Goal: Check status

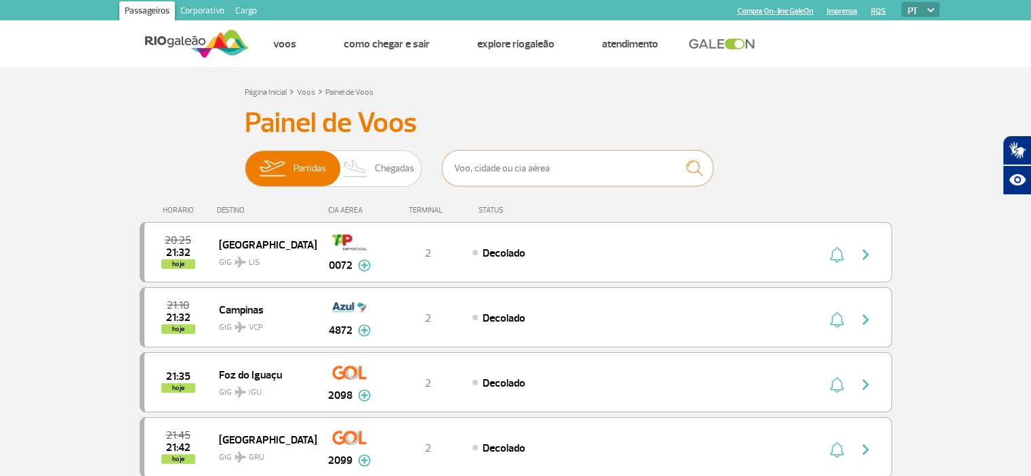
click at [557, 172] on input "text" at bounding box center [577, 168] width 271 height 36
type input "vix"
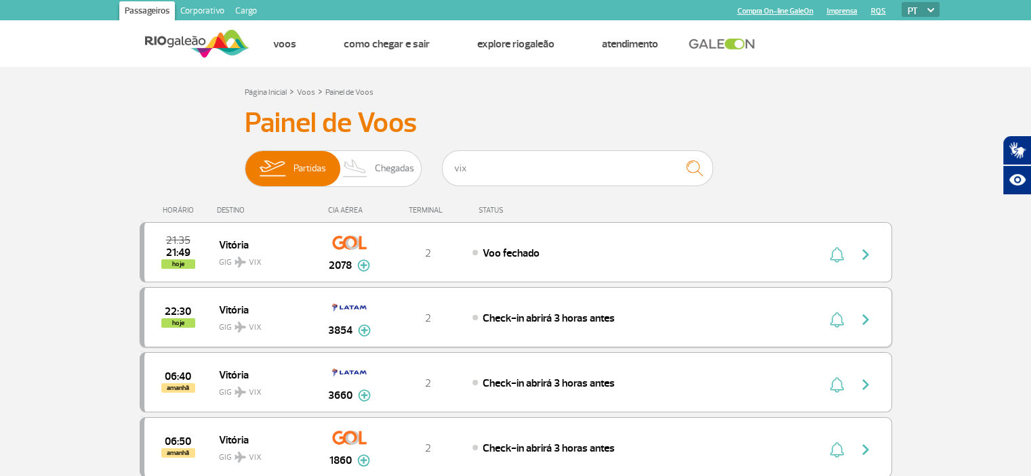
click at [527, 314] on span "Check-in abrirá 3 horas antes" at bounding box center [549, 319] width 132 height 14
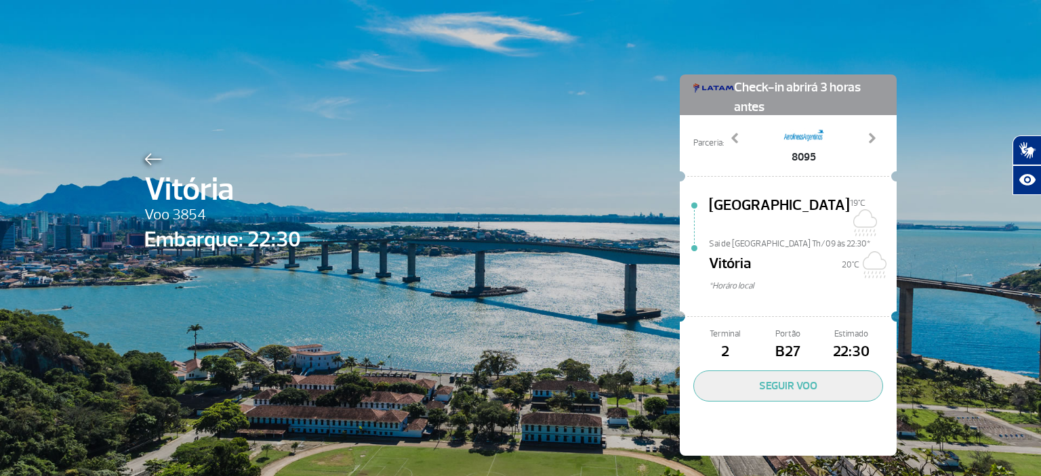
click at [144, 152] on div at bounding box center [222, 157] width 157 height 16
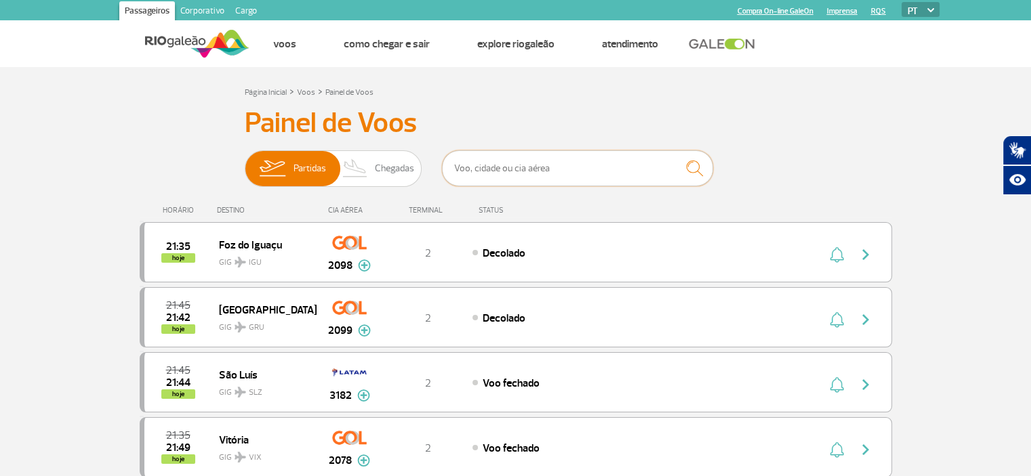
click at [453, 182] on input "text" at bounding box center [577, 168] width 271 height 36
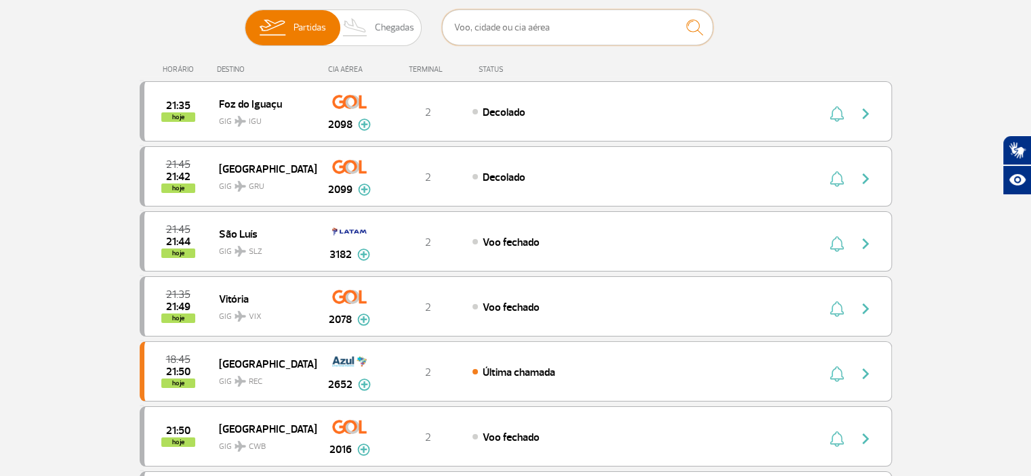
scroll to position [162, 0]
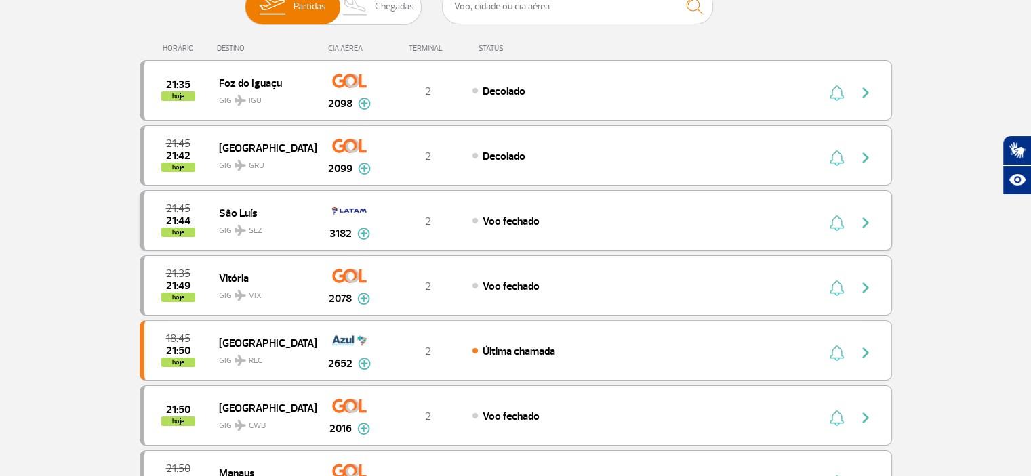
click at [360, 232] on img at bounding box center [363, 234] width 13 height 12
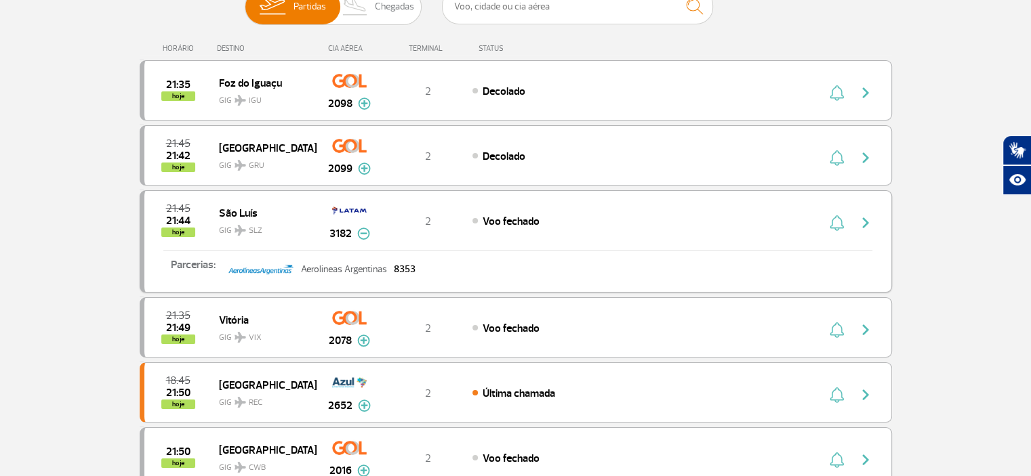
click at [361, 232] on img at bounding box center [363, 234] width 13 height 12
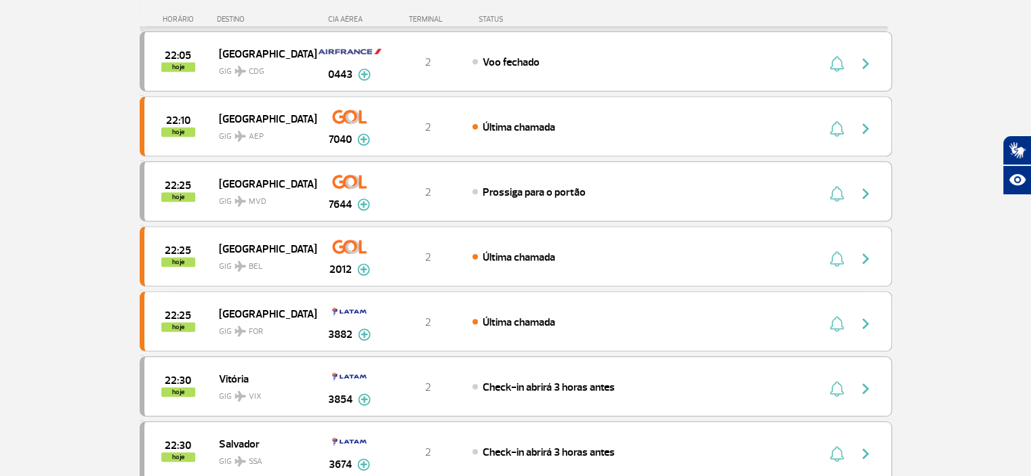
scroll to position [864, 0]
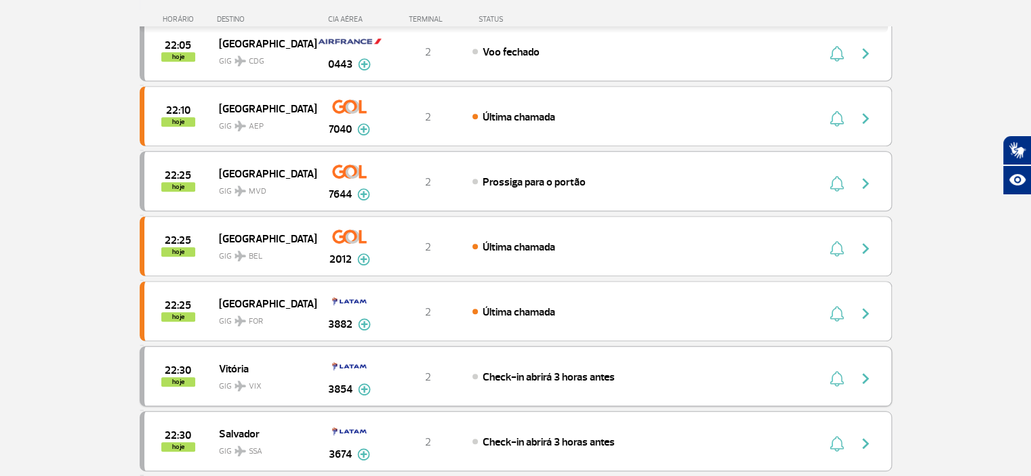
click at [262, 360] on span "Vitória" at bounding box center [262, 369] width 87 height 18
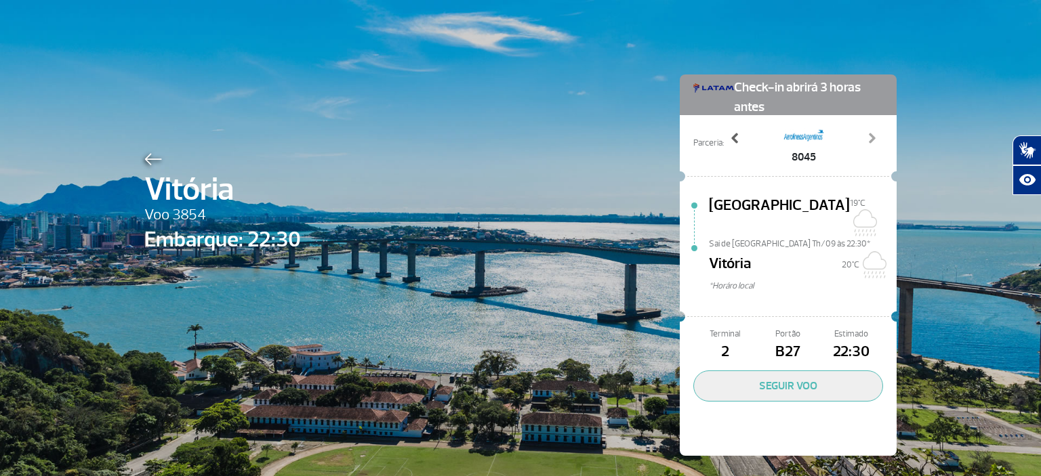
click at [733, 139] on span at bounding box center [736, 138] width 14 height 14
click at [872, 137] on span at bounding box center [872, 138] width 14 height 14
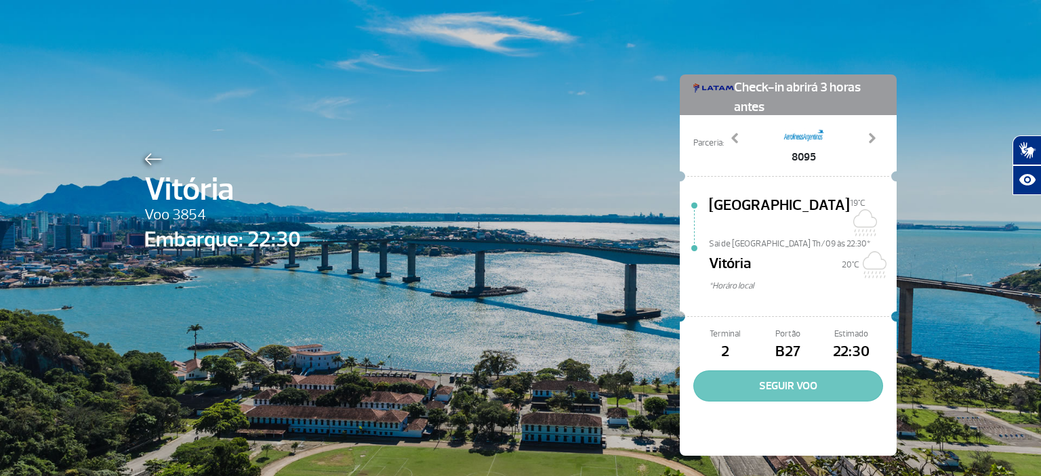
click at [758, 371] on button "SEGUIR VOO" at bounding box center [788, 386] width 190 height 31
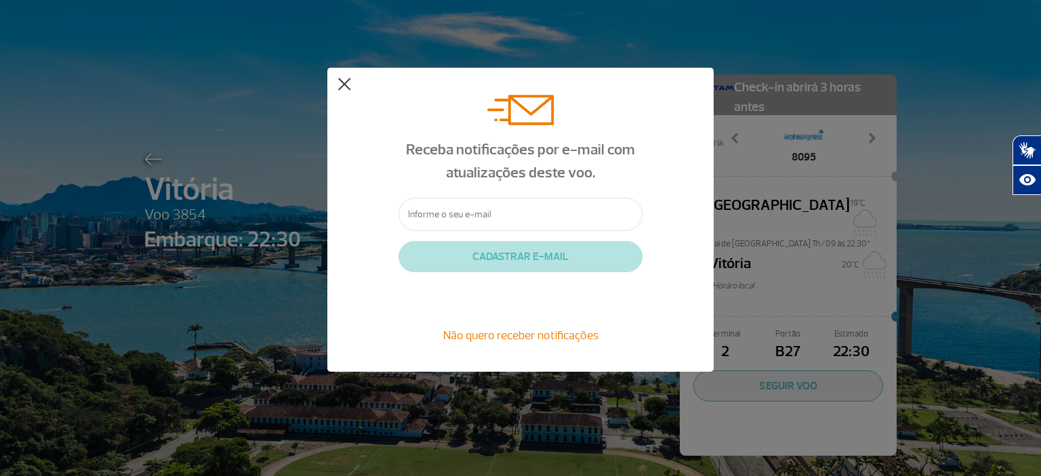
click at [344, 85] on button at bounding box center [344, 85] width 14 height 14
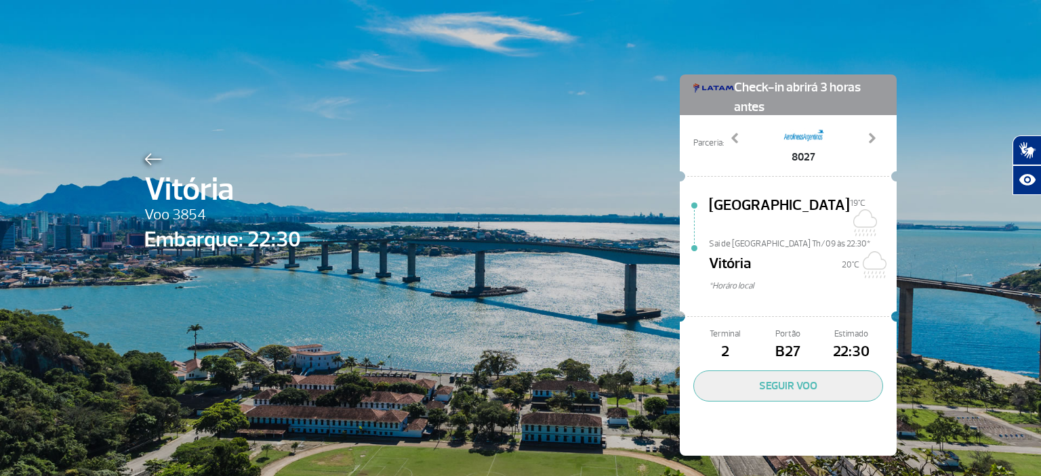
click at [146, 153] on img at bounding box center [153, 159] width 18 height 12
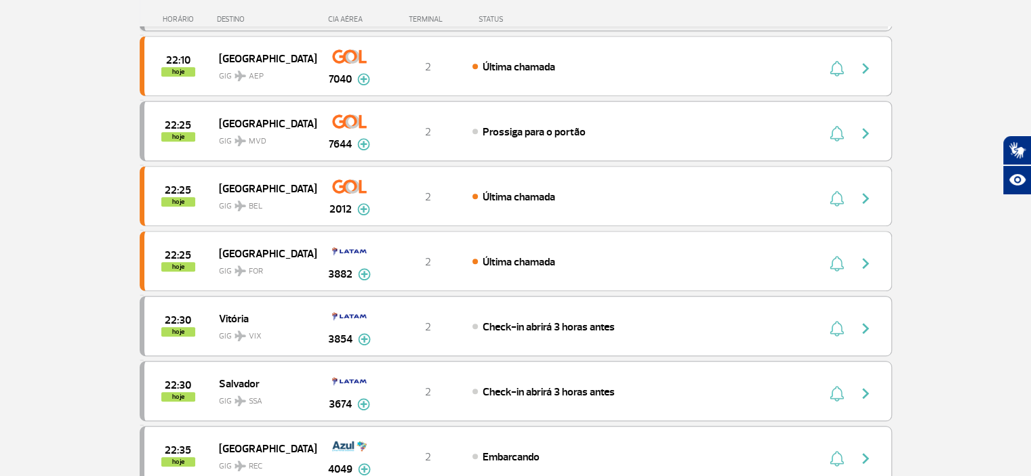
scroll to position [935, 0]
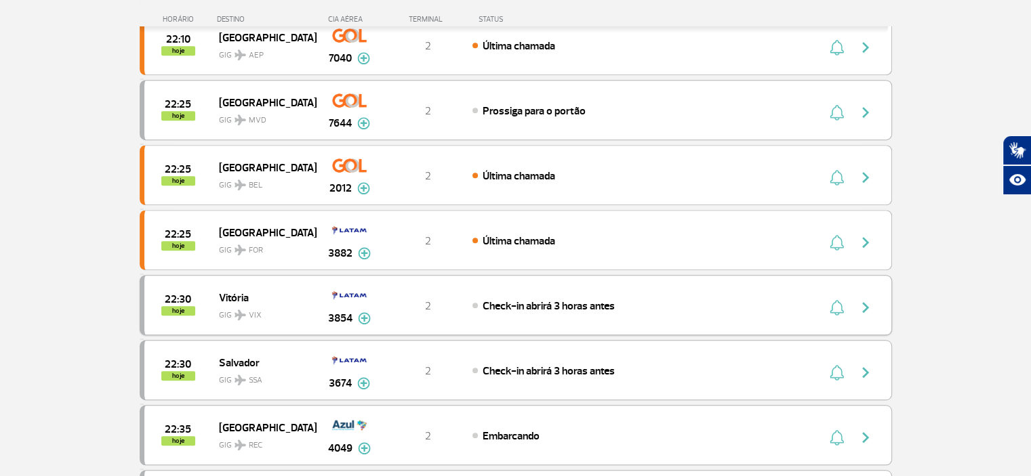
click at [363, 312] on img at bounding box center [364, 318] width 13 height 12
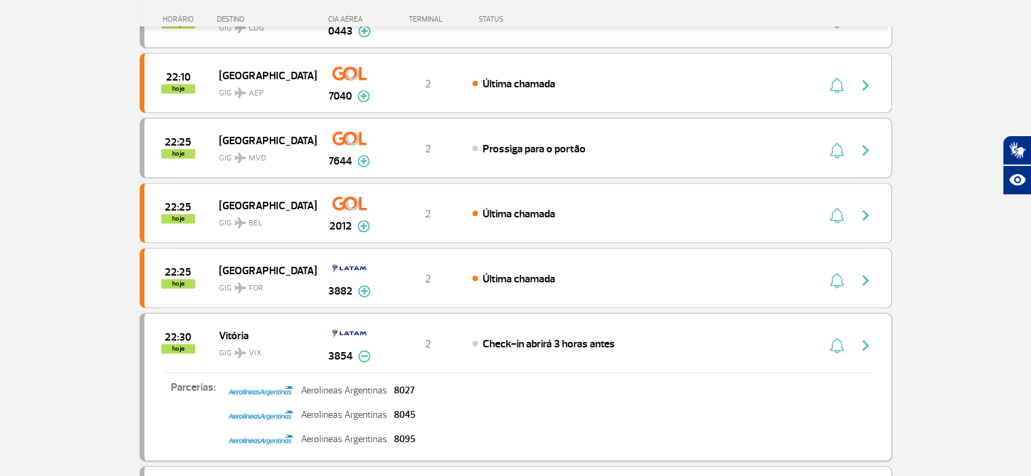
scroll to position [899, 0]
